Goal: Check status

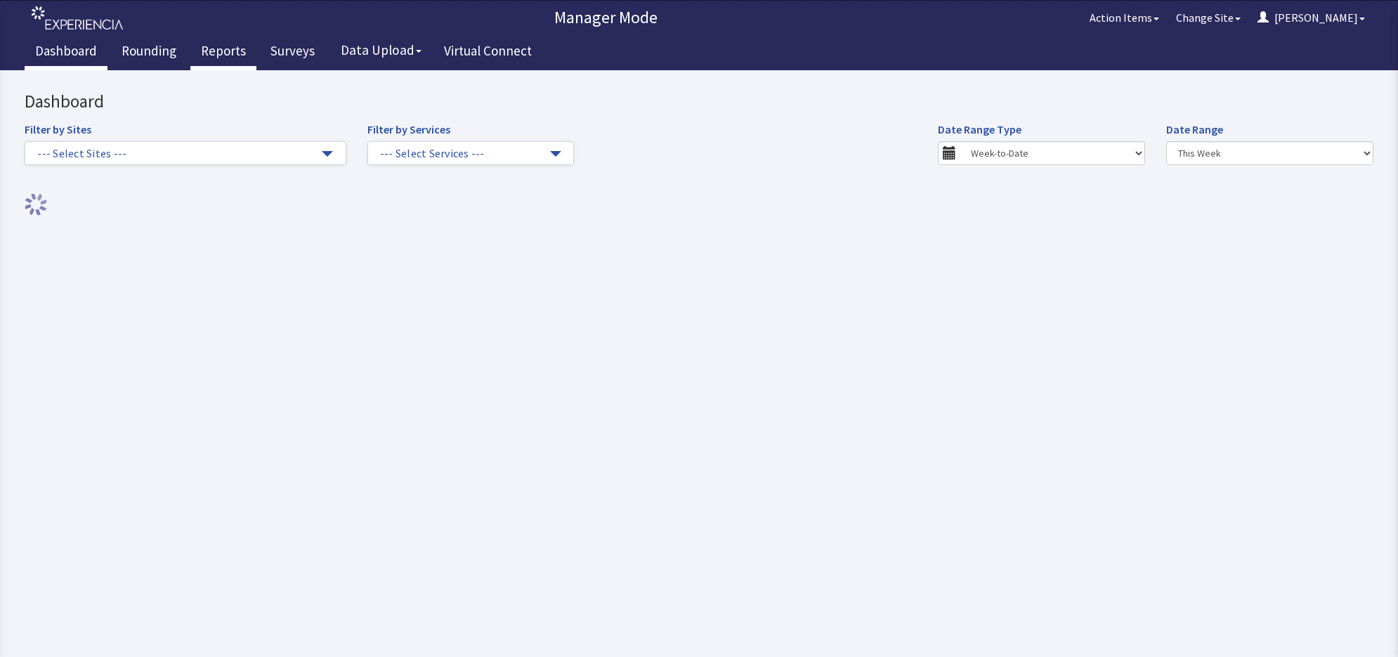
click at [230, 54] on link "Reports" at bounding box center [223, 52] width 66 height 35
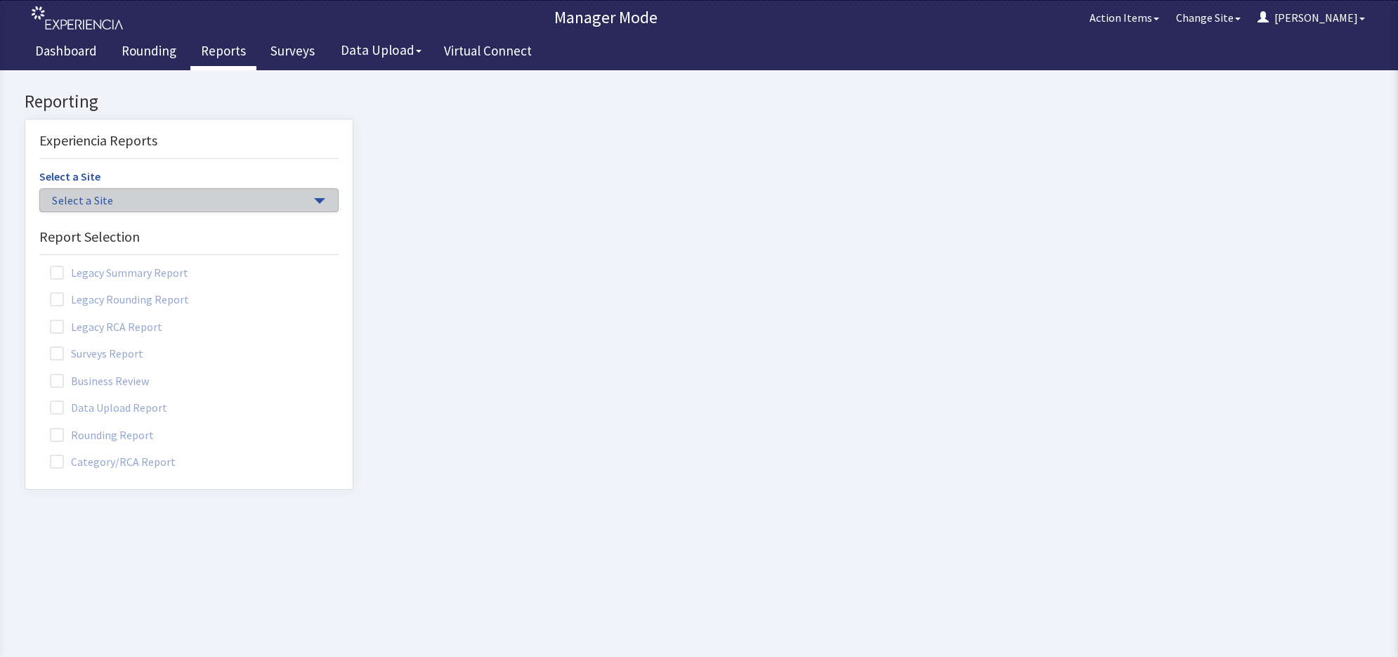
click at [148, 202] on span "Select a Site" at bounding box center [182, 200] width 260 height 16
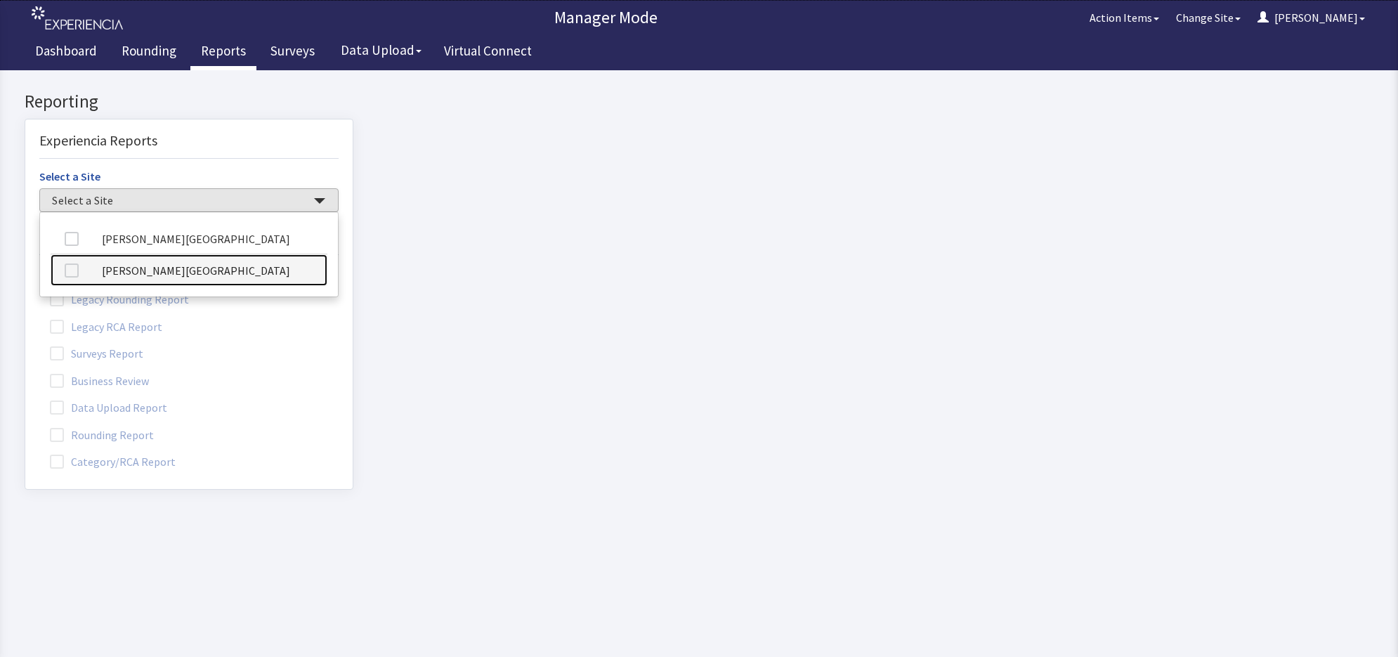
click at [190, 266] on link "[PERSON_NAME][GEOGRAPHIC_DATA]" at bounding box center [189, 270] width 277 height 32
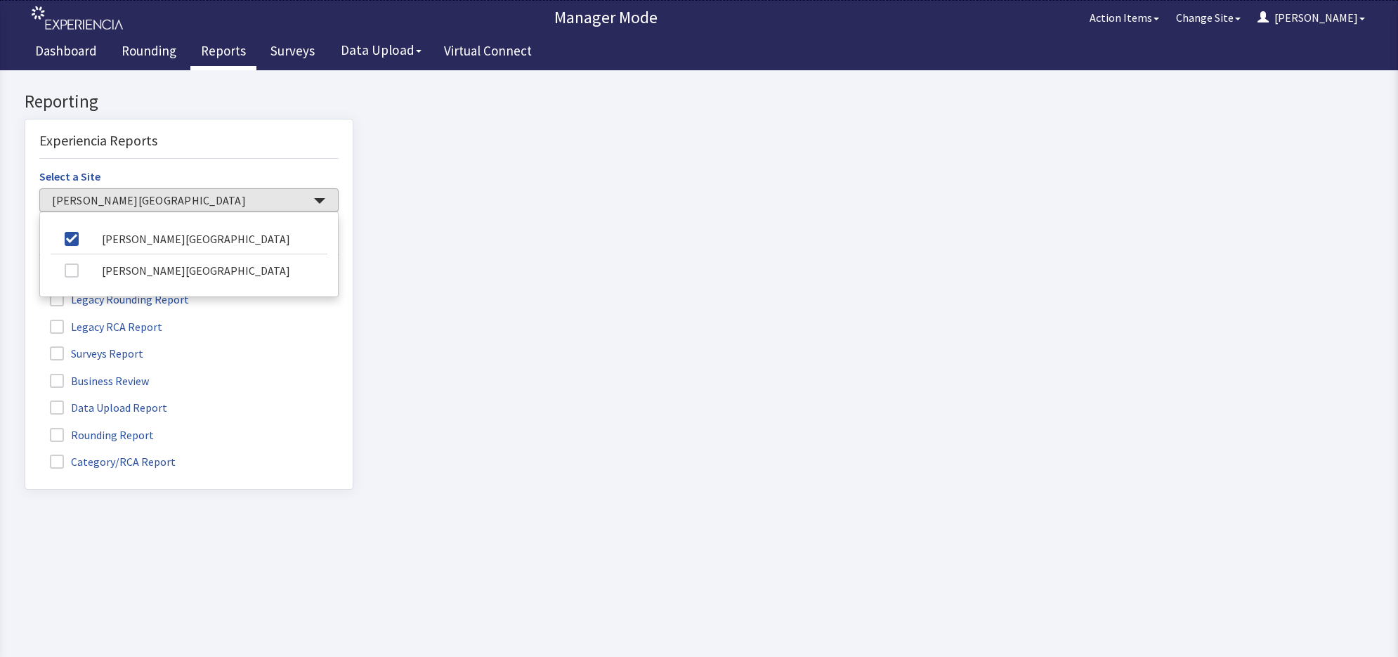
click at [56, 437] on span at bounding box center [57, 435] width 14 height 14
click at [25, 427] on input "Rounding Report" at bounding box center [25, 427] width 0 height 0
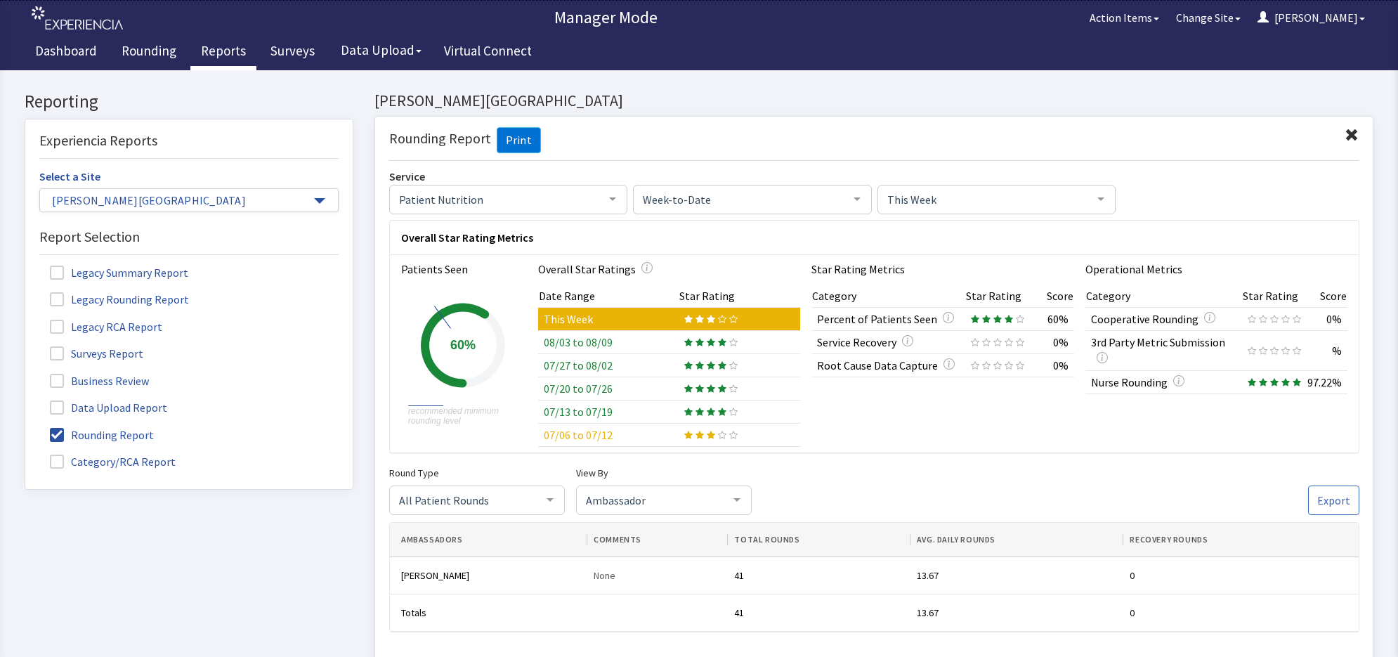
click at [595, 410] on td "07/13 to 07/19" at bounding box center [607, 411] width 141 height 23
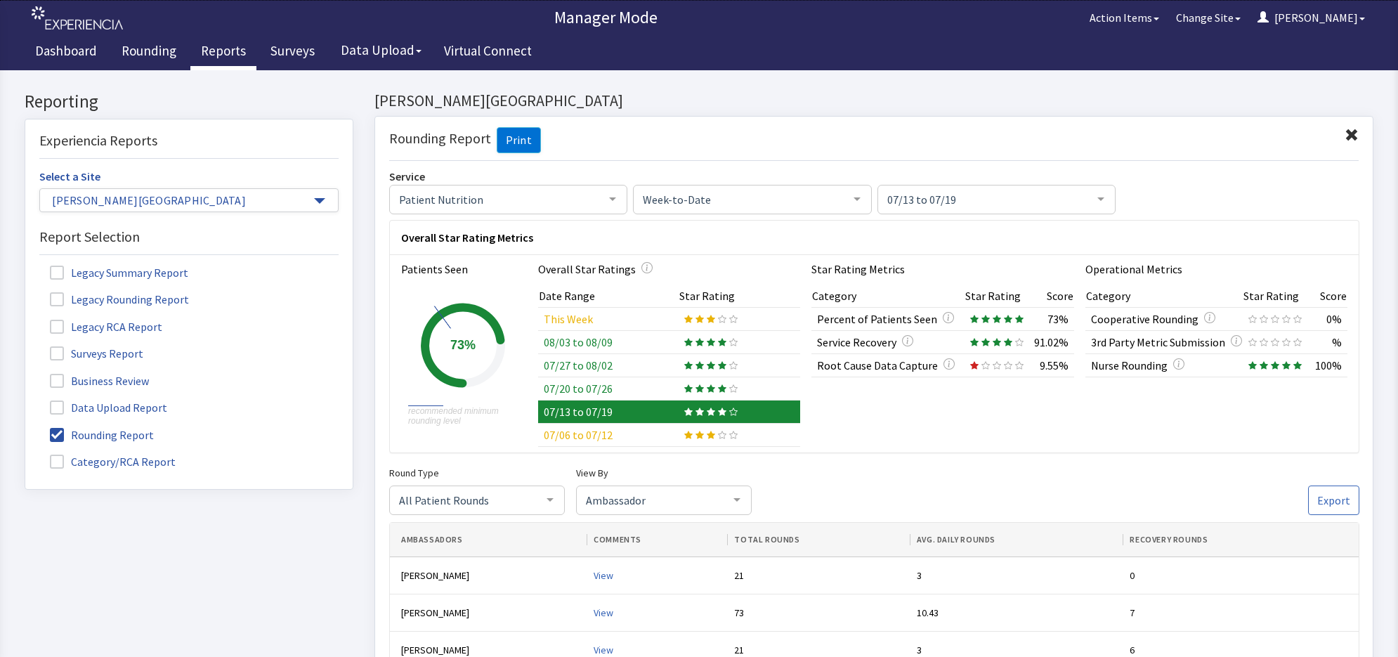
click at [594, 385] on td "07/20 to 07/26" at bounding box center [607, 388] width 141 height 23
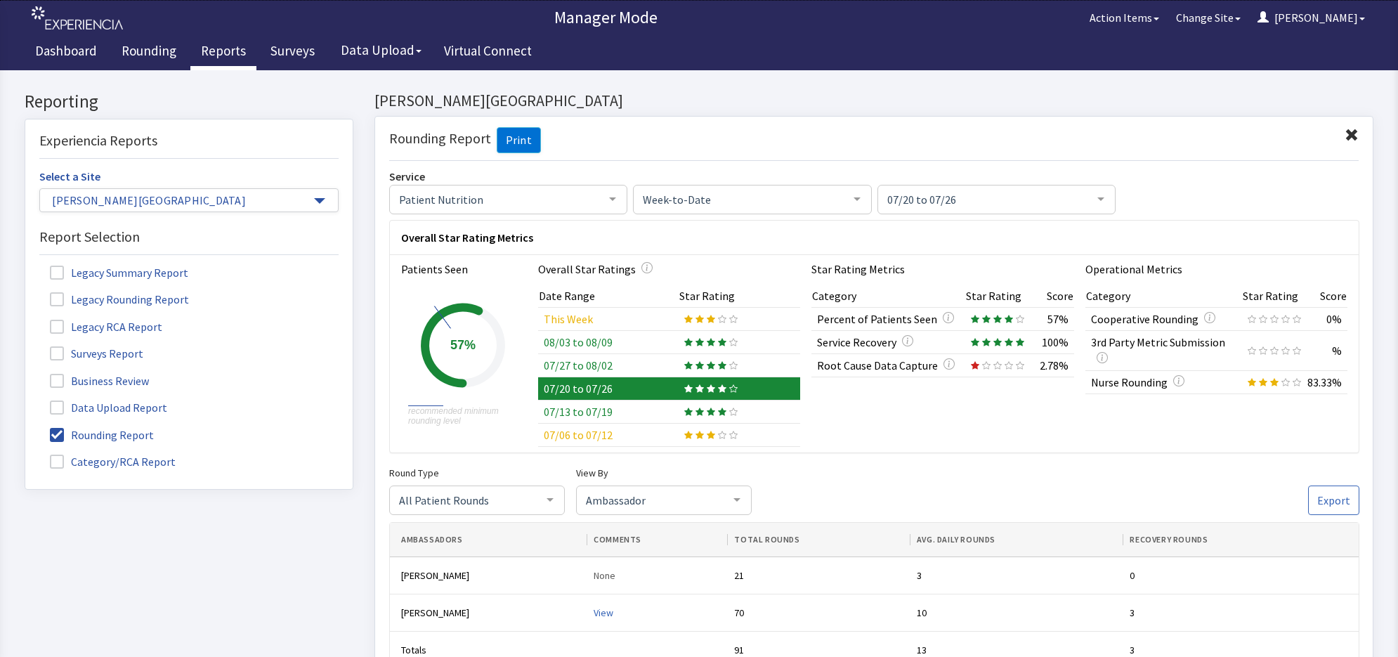
click at [590, 358] on td "07/27 to 08/02" at bounding box center [607, 365] width 141 height 23
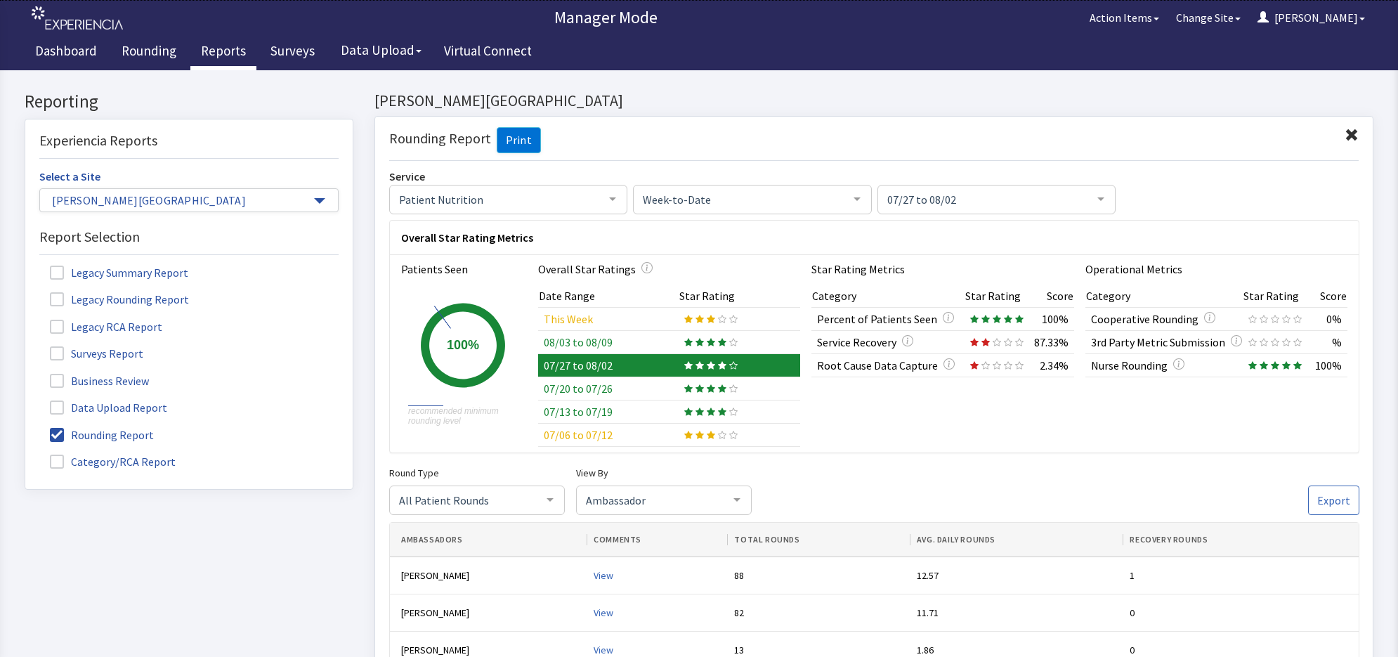
click at [591, 339] on td "08/03 to 08/09" at bounding box center [607, 342] width 141 height 23
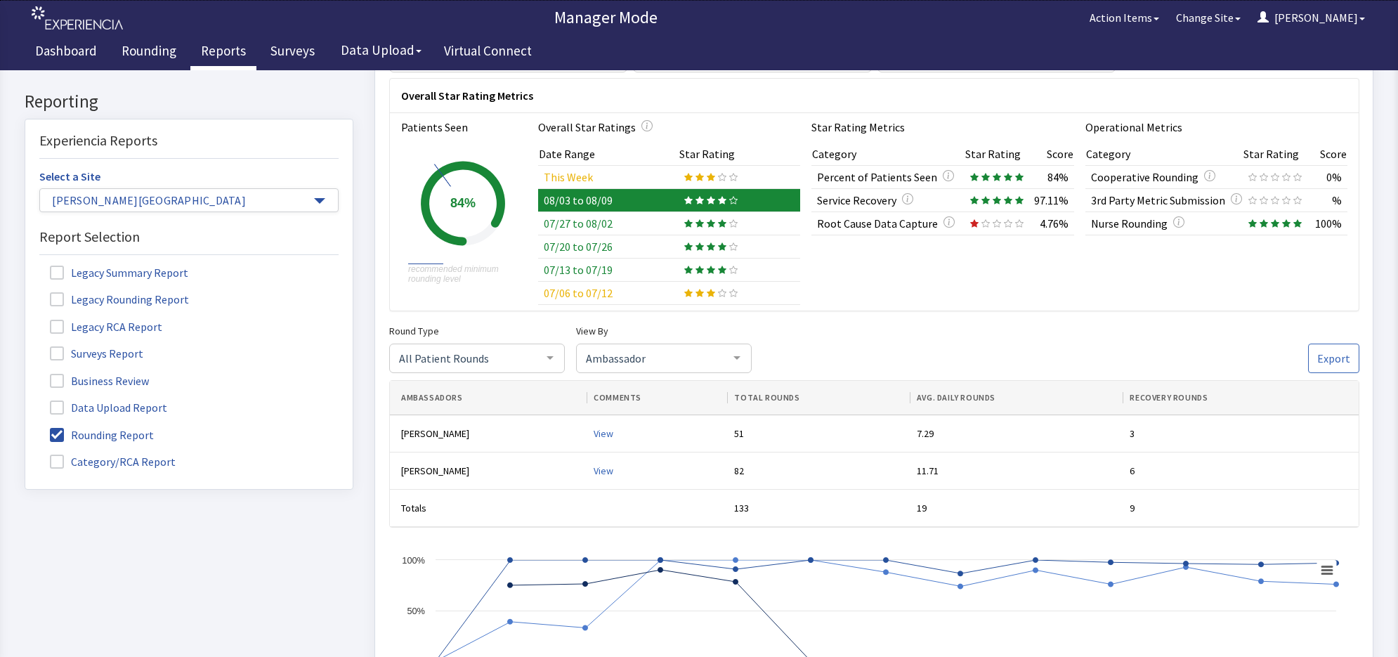
scroll to position [176, 0]
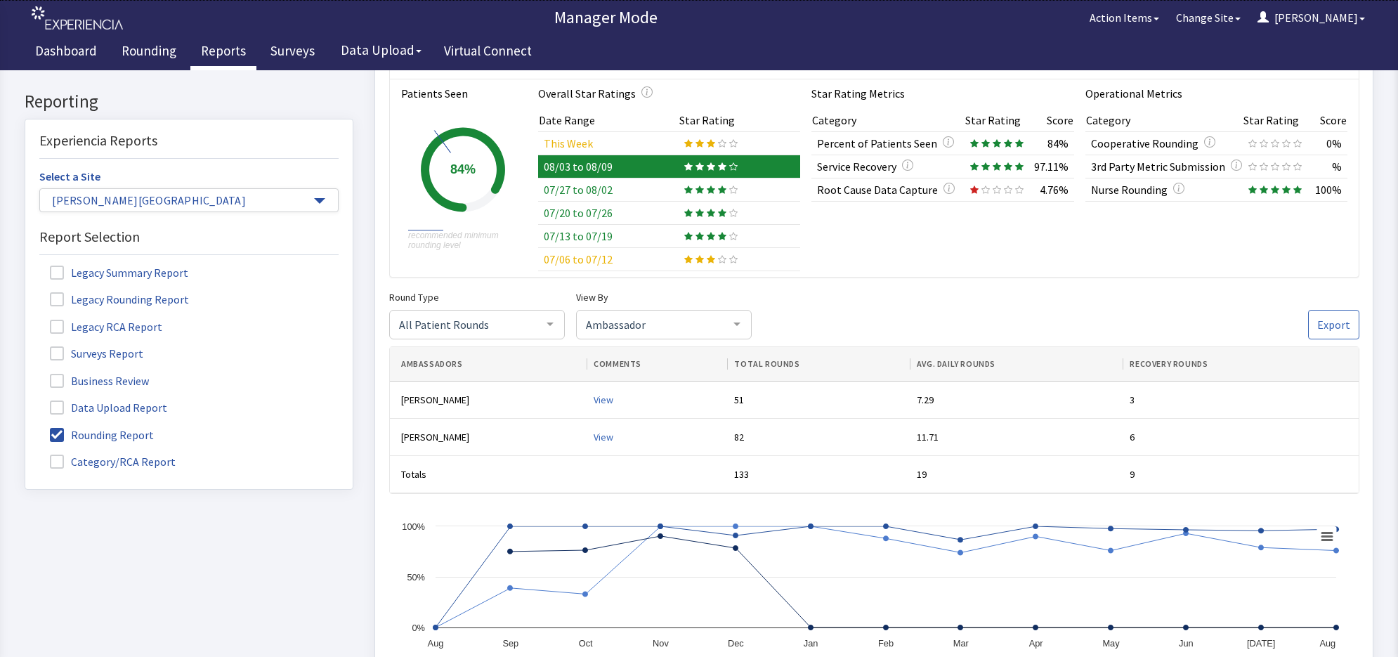
click at [594, 192] on td "07/27 to 08/02" at bounding box center [607, 190] width 141 height 23
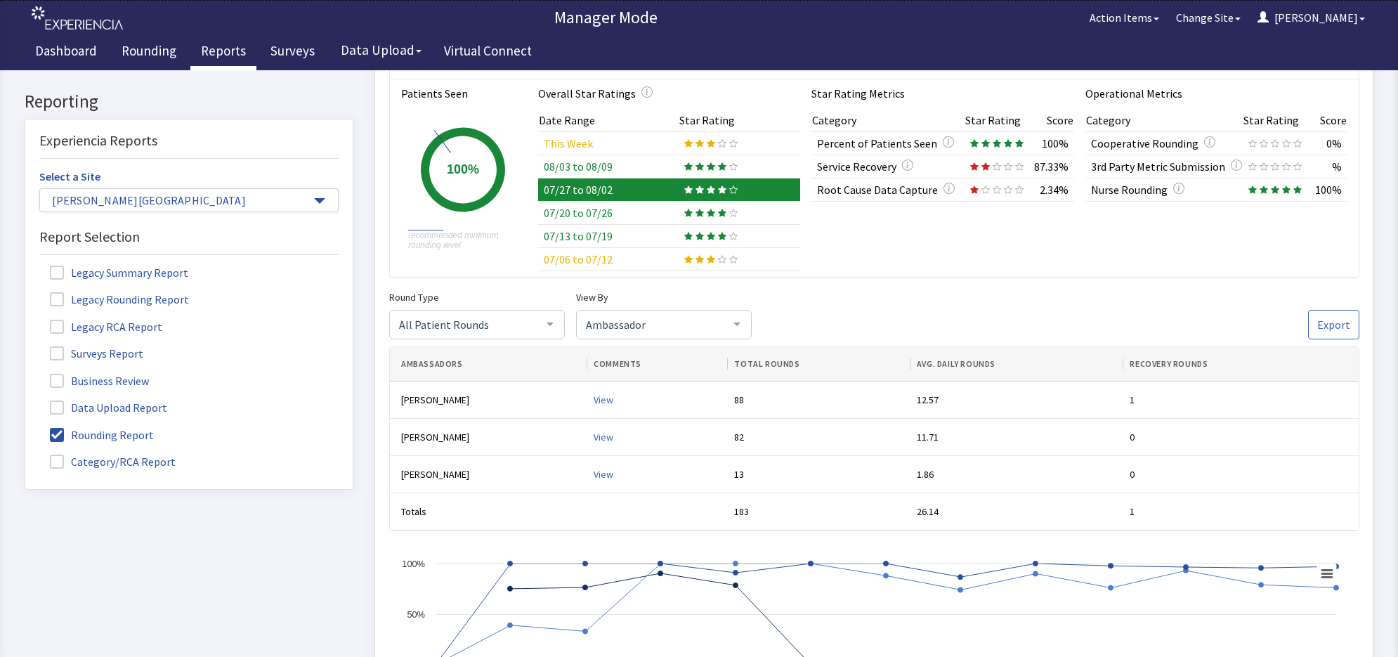
click at [589, 215] on td "07/20 to 07/26" at bounding box center [607, 213] width 141 height 23
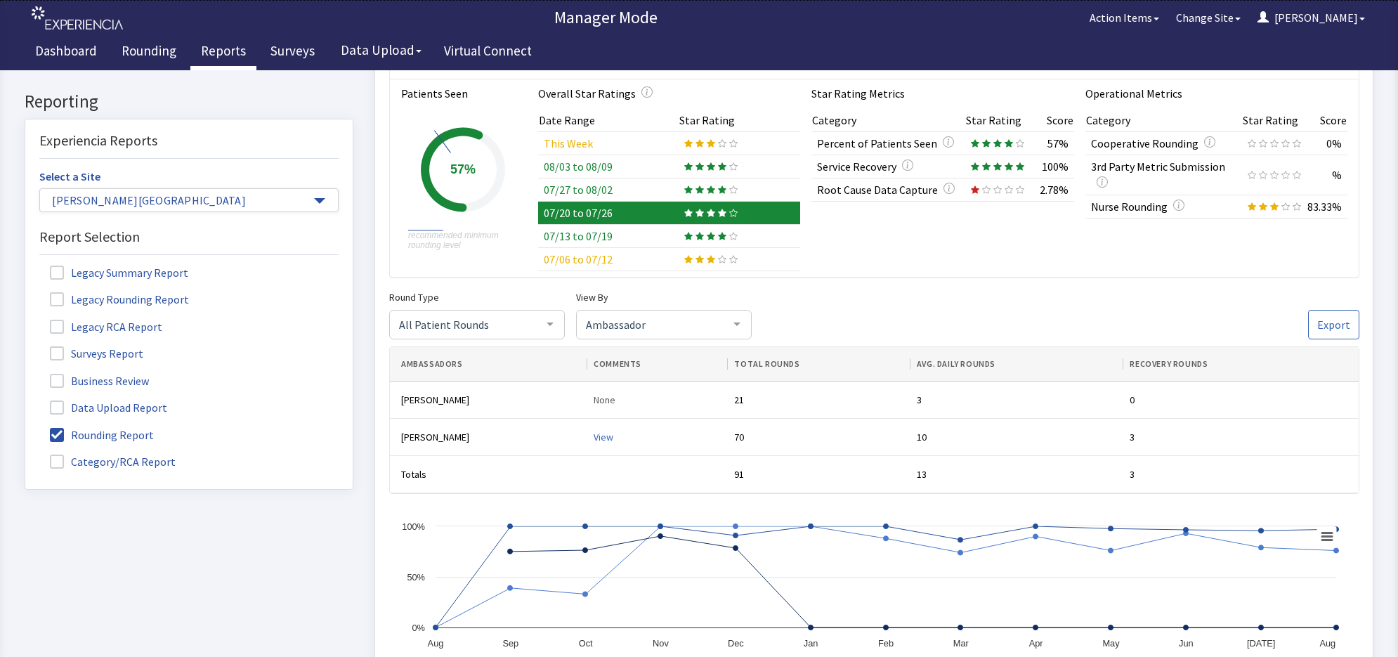
click at [577, 237] on td "07/13 to 07/19" at bounding box center [607, 236] width 141 height 23
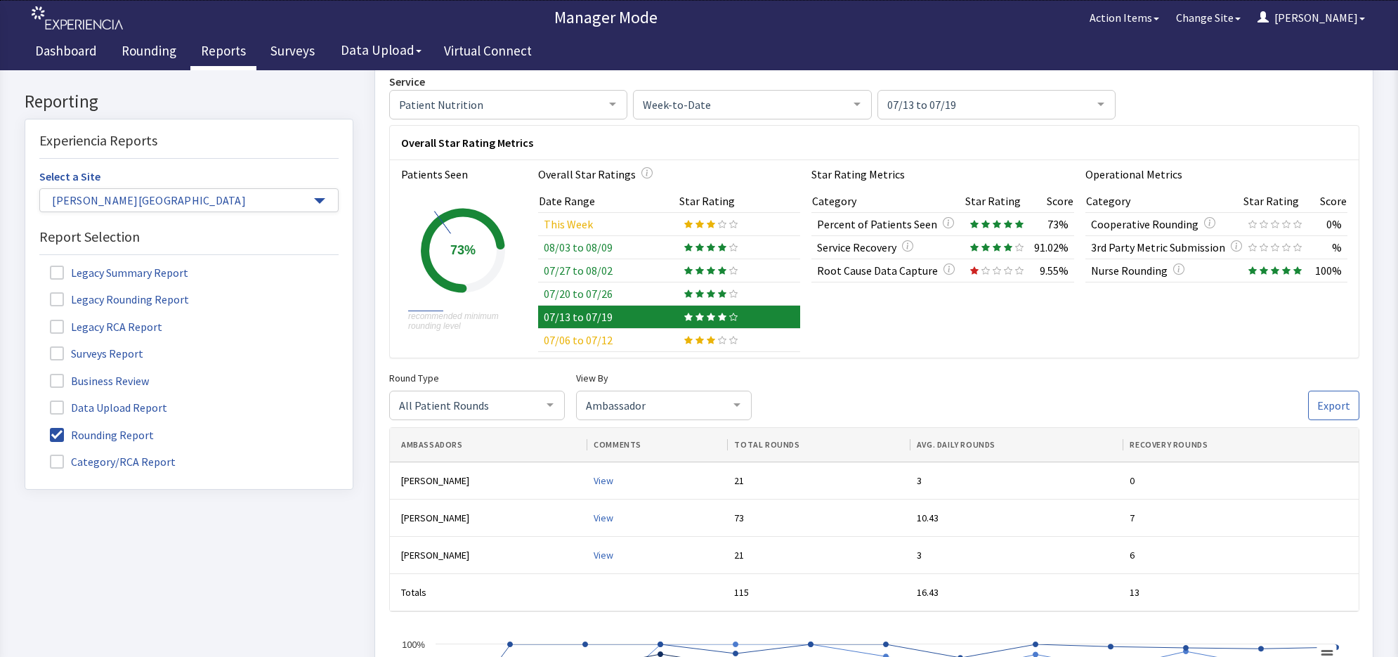
scroll to position [0, 0]
